Goal: Task Accomplishment & Management: Use online tool/utility

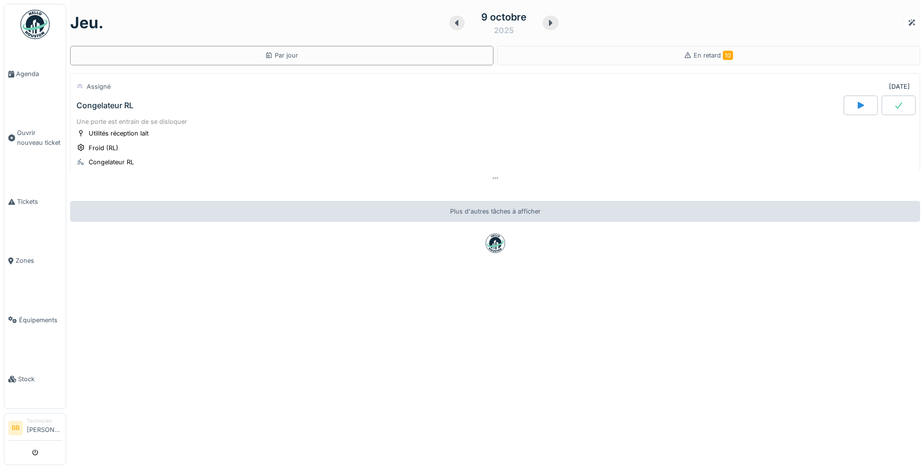
click at [118, 104] on div "Congelateur RL" at bounding box center [104, 105] width 57 height 9
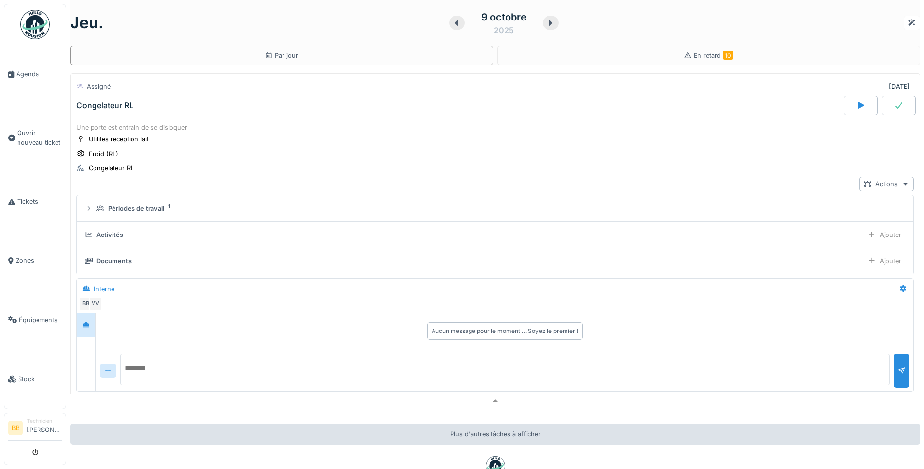
scroll to position [34, 0]
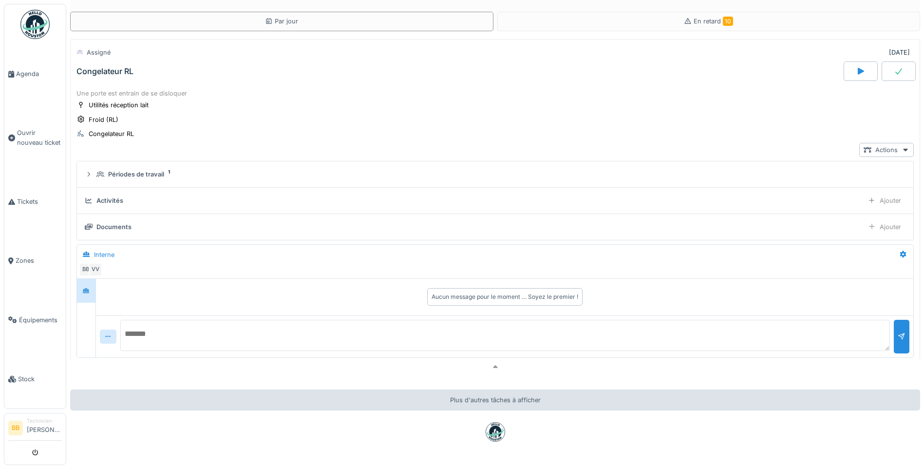
click at [201, 197] on div "Activités Ajouter" at bounding box center [495, 200] width 821 height 14
click at [866, 194] on div "Ajouter" at bounding box center [885, 200] width 42 height 14
click at [810, 216] on div "Ajouter des heures" at bounding box center [829, 222] width 104 height 15
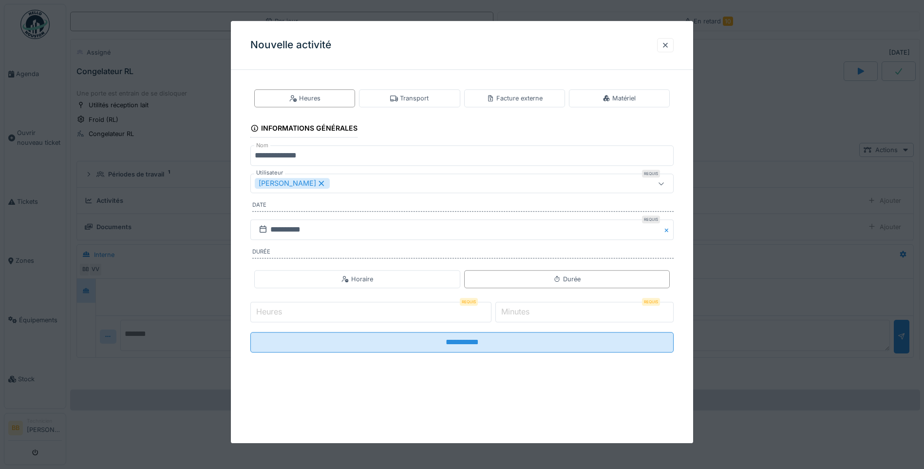
click at [285, 306] on input "Heures" at bounding box center [370, 312] width 241 height 20
type input "*"
click at [529, 315] on label "Minutes" at bounding box center [515, 312] width 32 height 12
click at [529, 315] on input "*" at bounding box center [585, 312] width 178 height 20
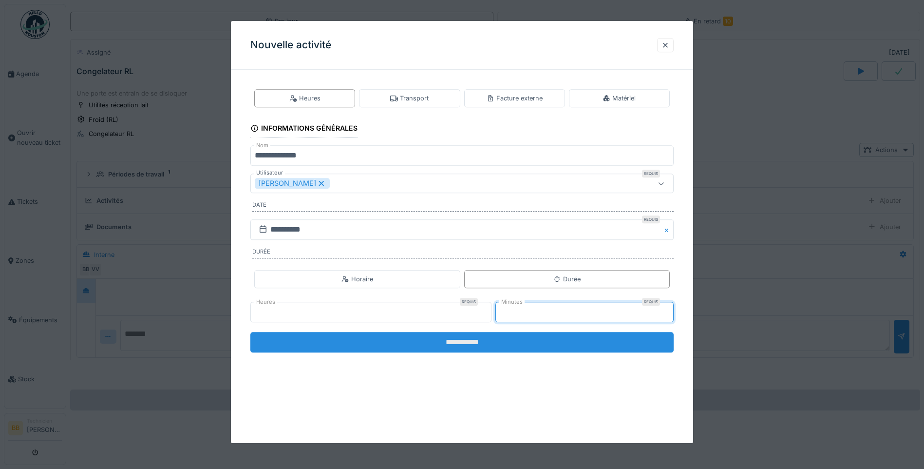
type input "**"
click at [450, 345] on input "**********" at bounding box center [461, 342] width 423 height 20
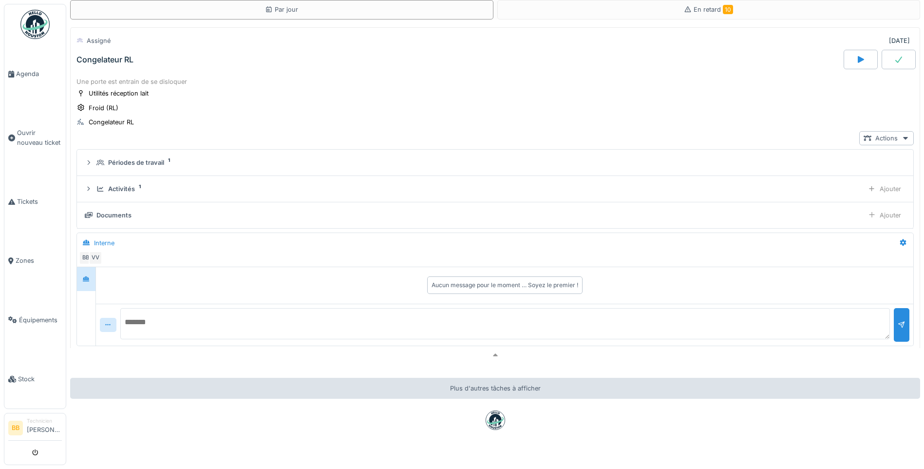
scroll to position [49, 0]
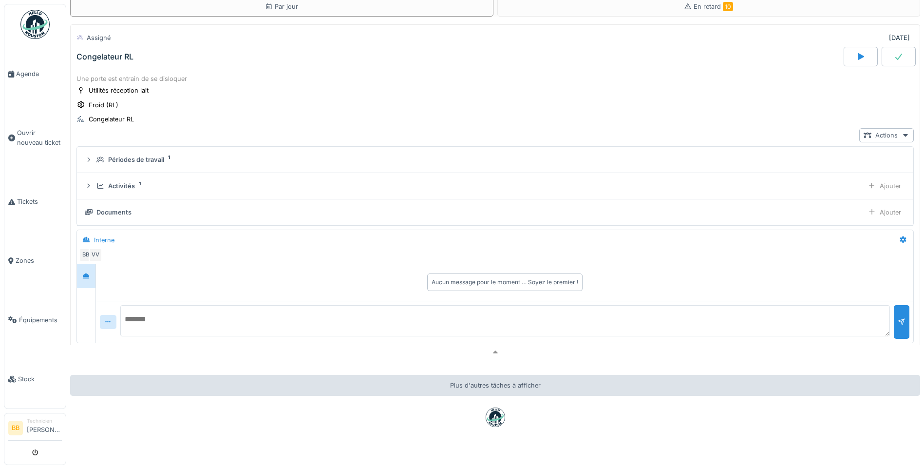
click at [894, 50] on div at bounding box center [899, 56] width 34 height 19
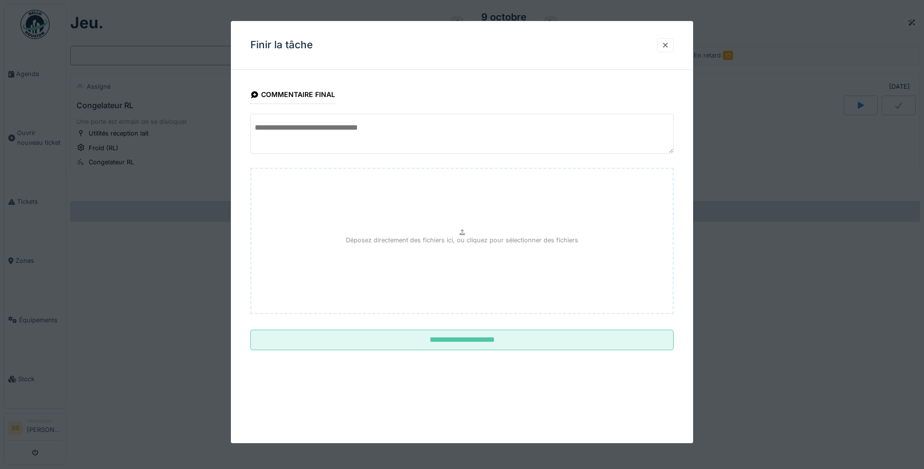
click at [309, 137] on textarea at bounding box center [461, 134] width 423 height 40
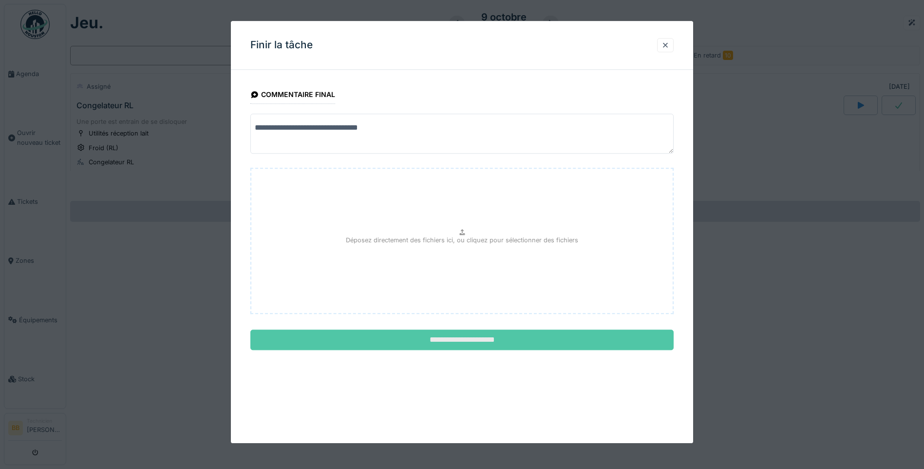
type textarea "**********"
click at [457, 344] on input "**********" at bounding box center [461, 340] width 423 height 20
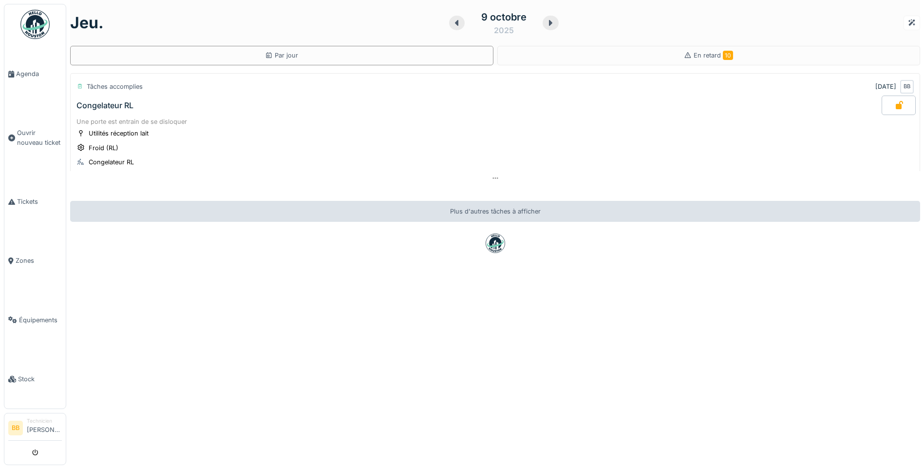
click at [102, 101] on div "Congelateur RL" at bounding box center [104, 105] width 57 height 9
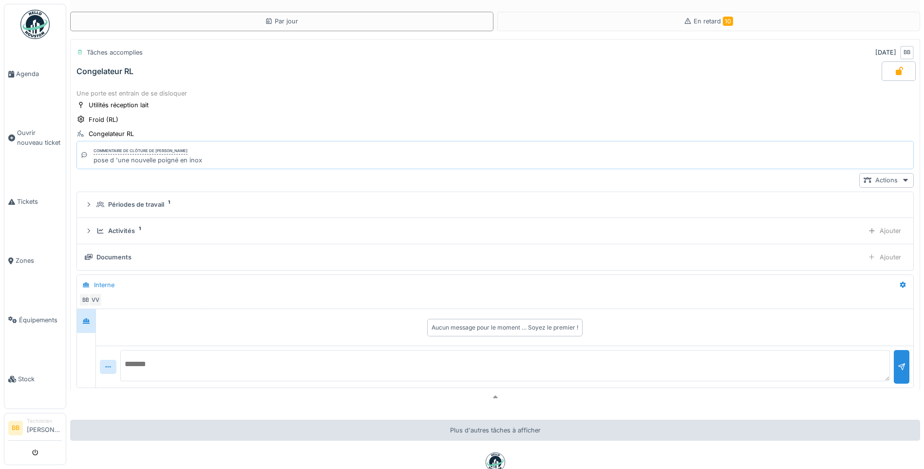
click at [118, 261] on div "Documents" at bounding box center [113, 256] width 35 height 9
click at [95, 256] on div "Documents" at bounding box center [472, 256] width 775 height 9
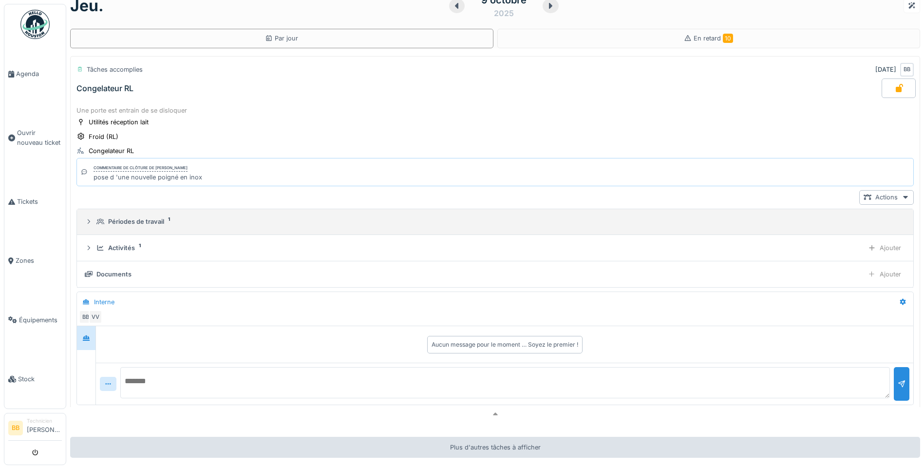
scroll to position [0, 0]
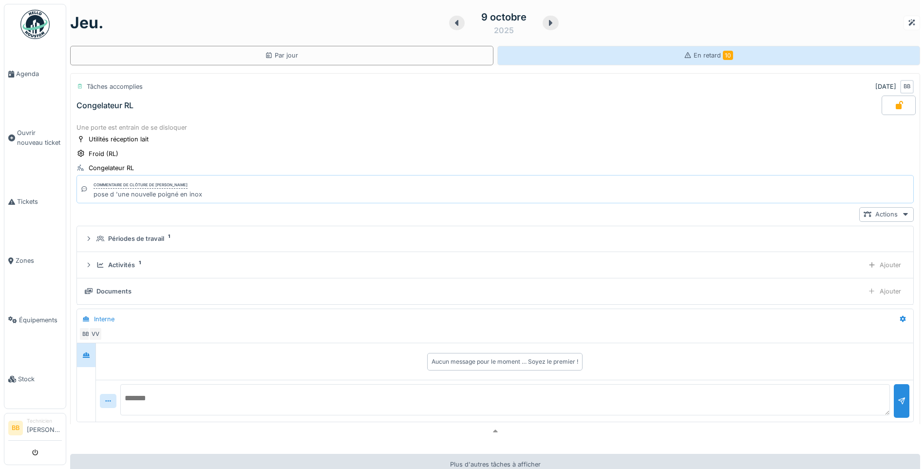
click at [695, 58] on span "En retard 10" at bounding box center [713, 55] width 39 height 7
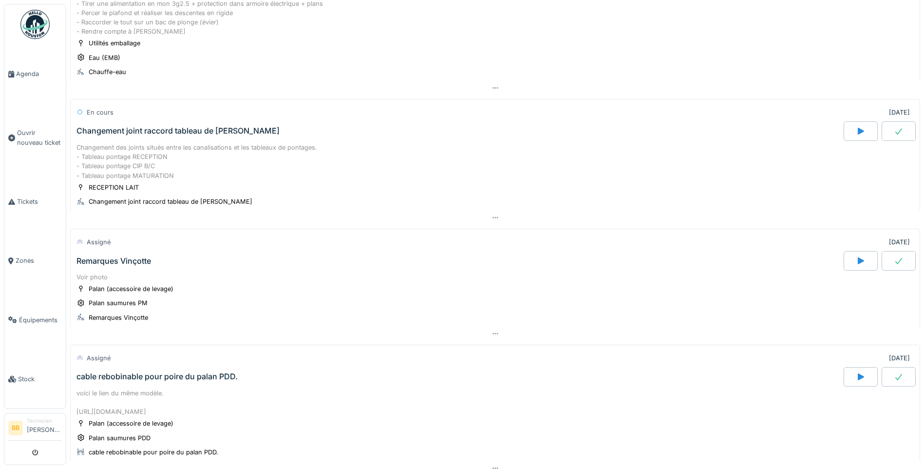
scroll to position [585, 0]
